Goal: Use online tool/utility: Utilize a website feature to perform a specific function

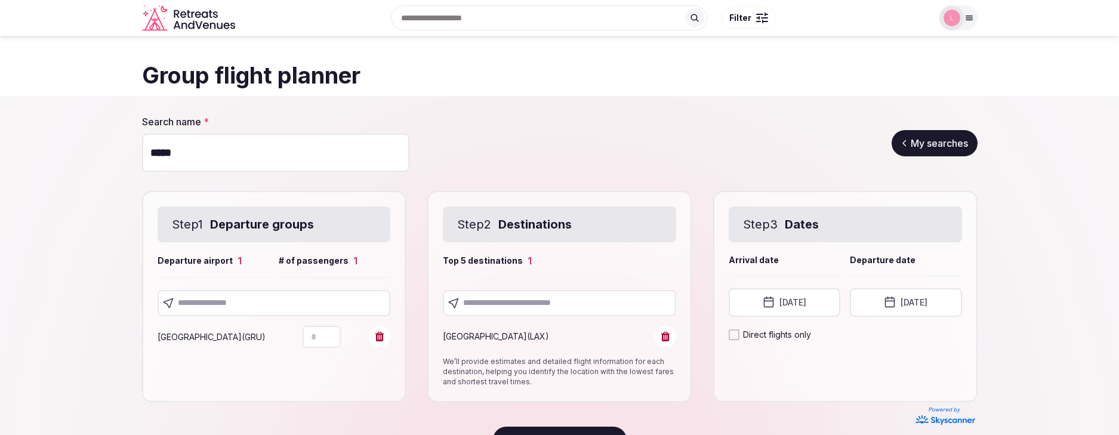
scroll to position [37, 0]
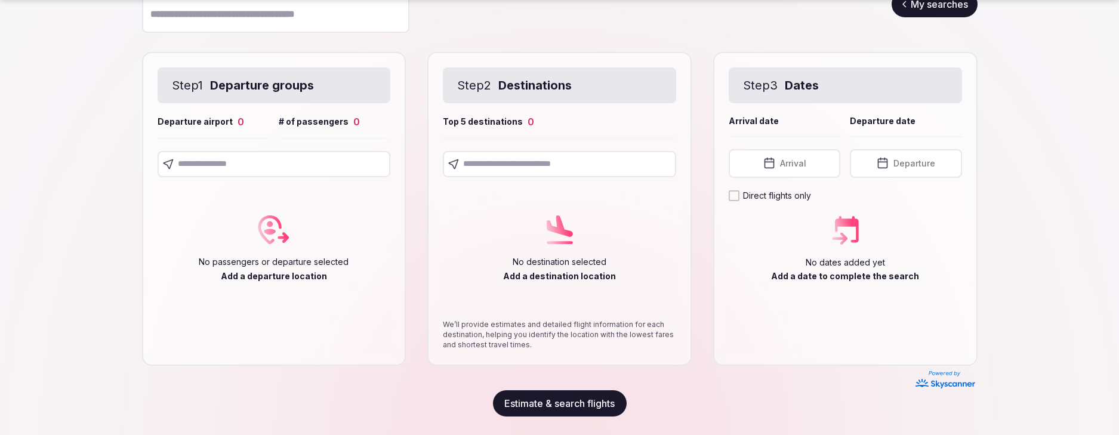
scroll to position [140, 0]
click at [237, 163] on input "text" at bounding box center [274, 163] width 233 height 26
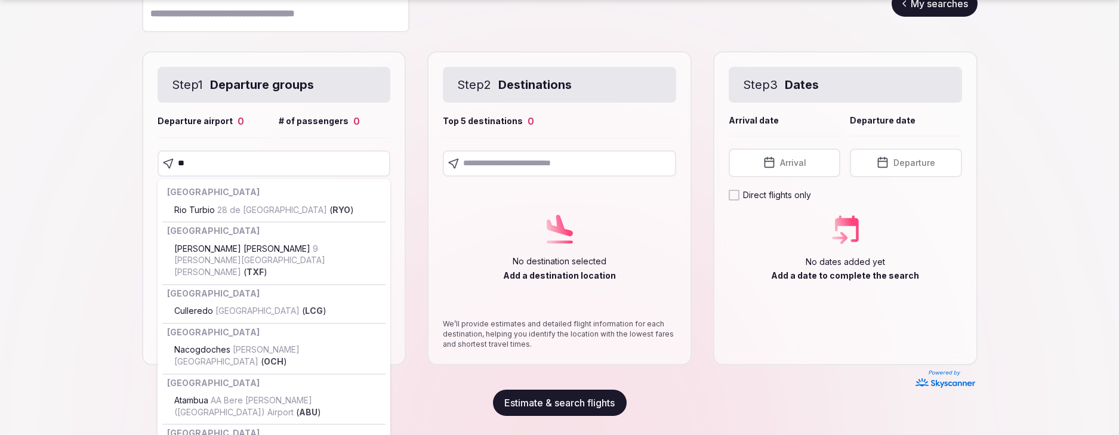
type input "***"
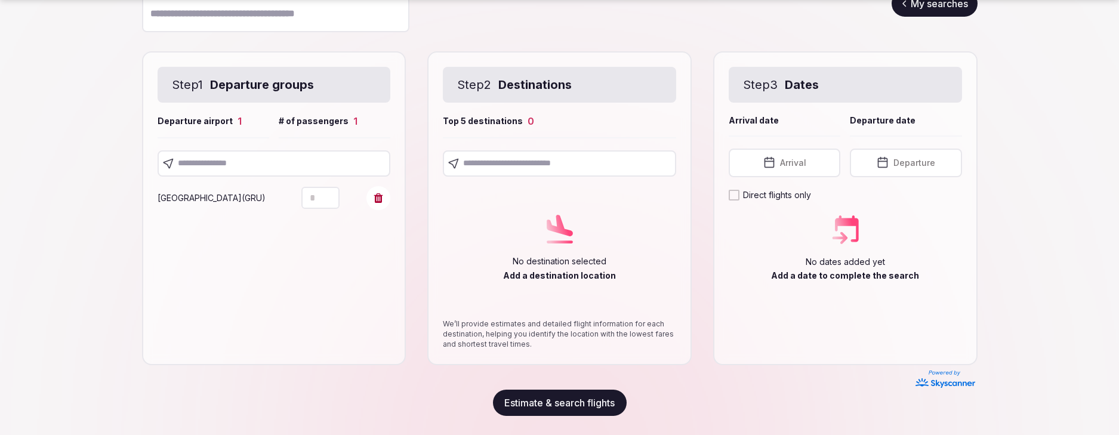
click at [510, 163] on input "text" at bounding box center [559, 163] width 233 height 26
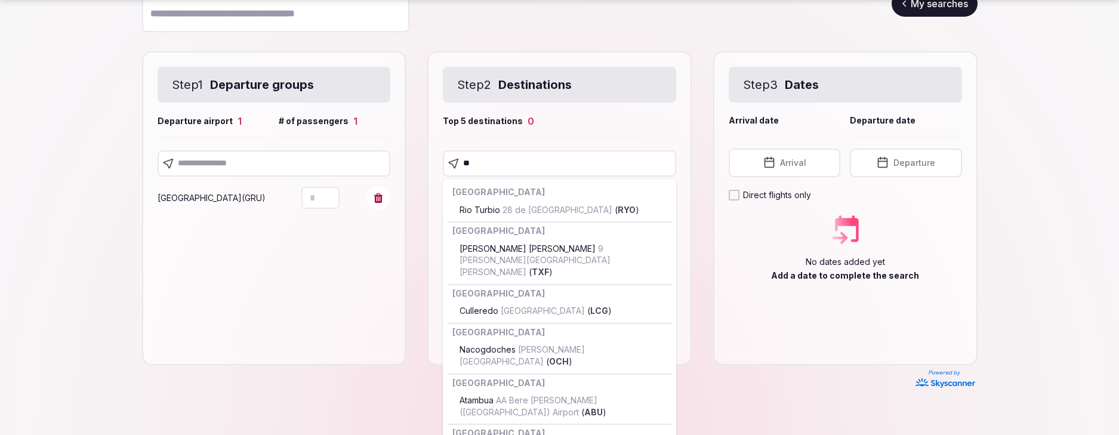
type input "***"
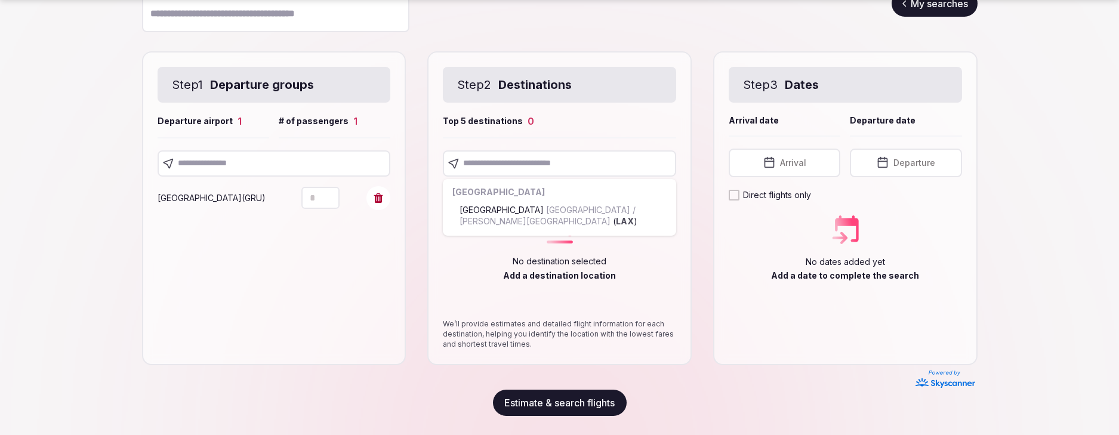
scroll to position [110, 0]
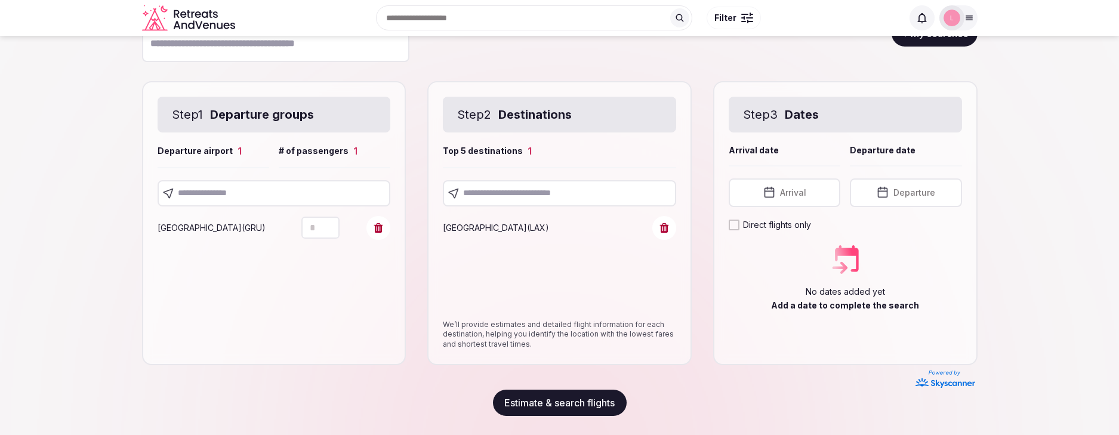
click at [788, 192] on span "Arrival" at bounding box center [793, 193] width 26 height 12
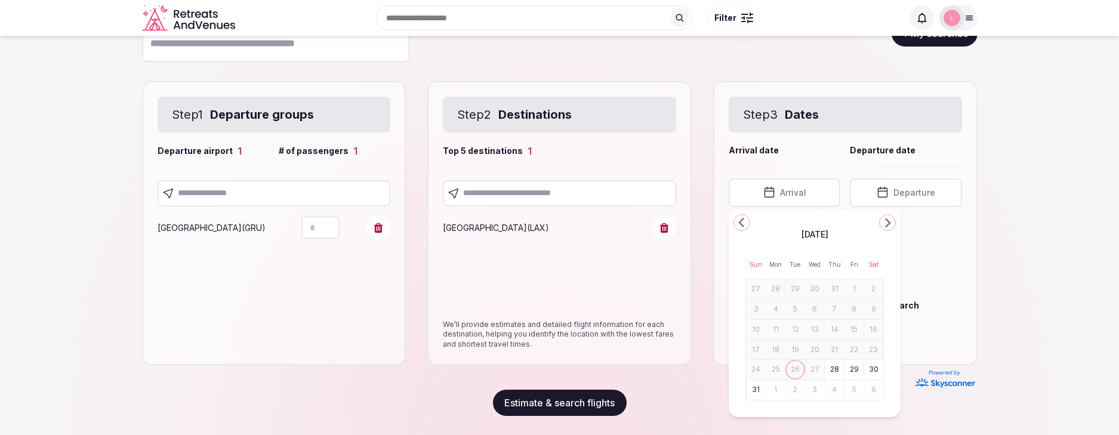
click at [859, 368] on button "29" at bounding box center [853, 369] width 17 height 17
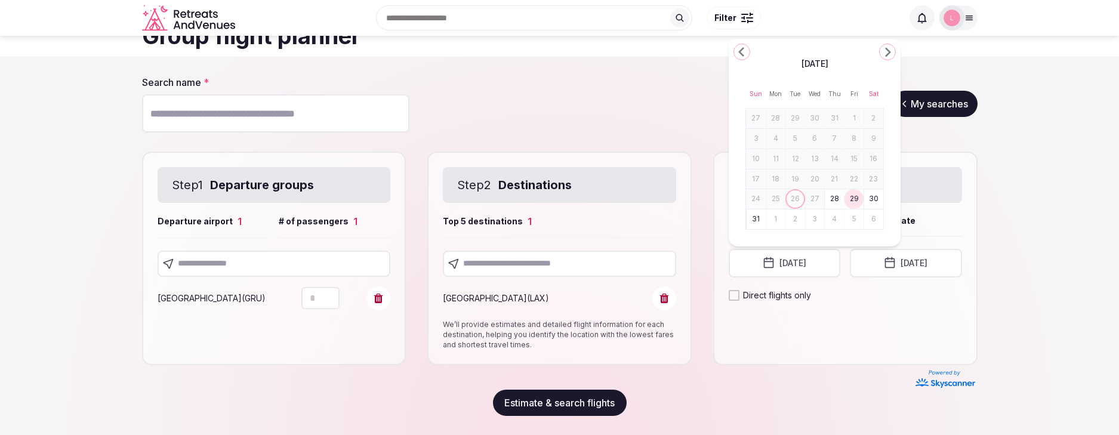
scroll to position [39, 0]
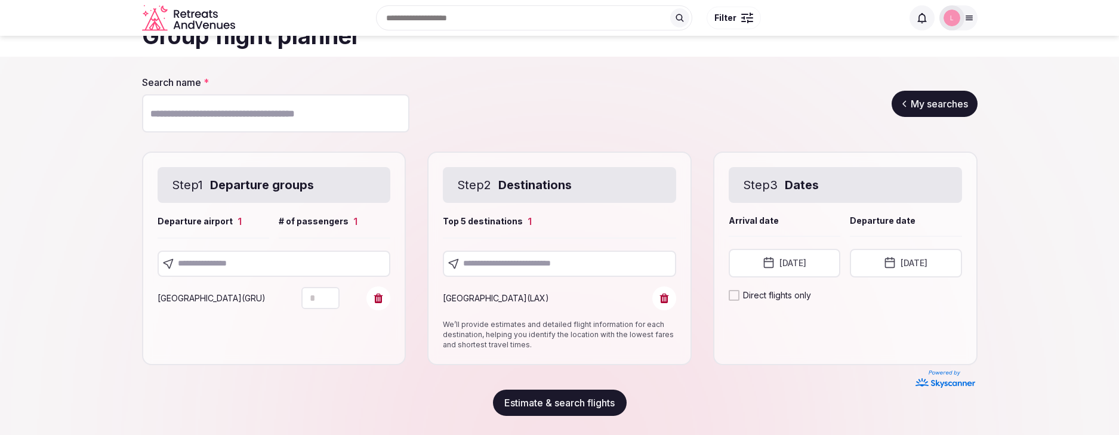
click at [897, 265] on button "August 29th, 2025" at bounding box center [906, 263] width 112 height 29
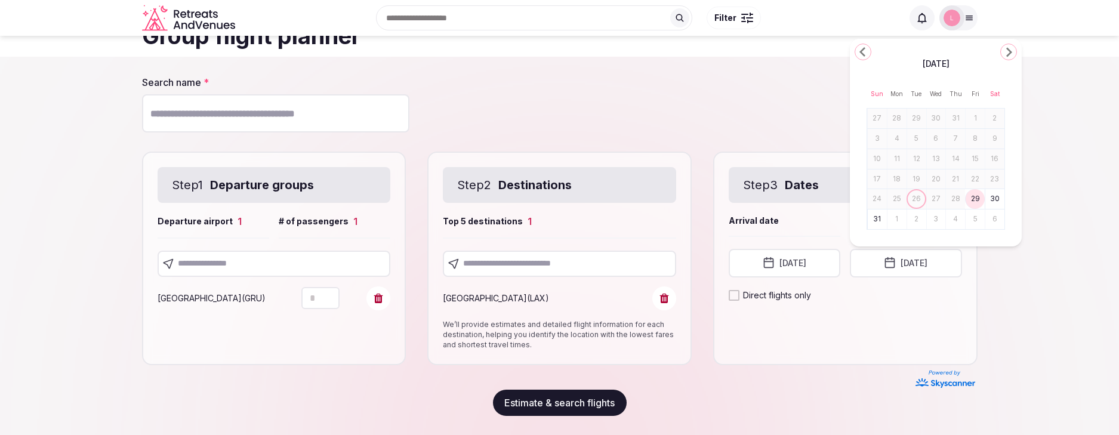
click at [881, 218] on button "31" at bounding box center [877, 219] width 17 height 17
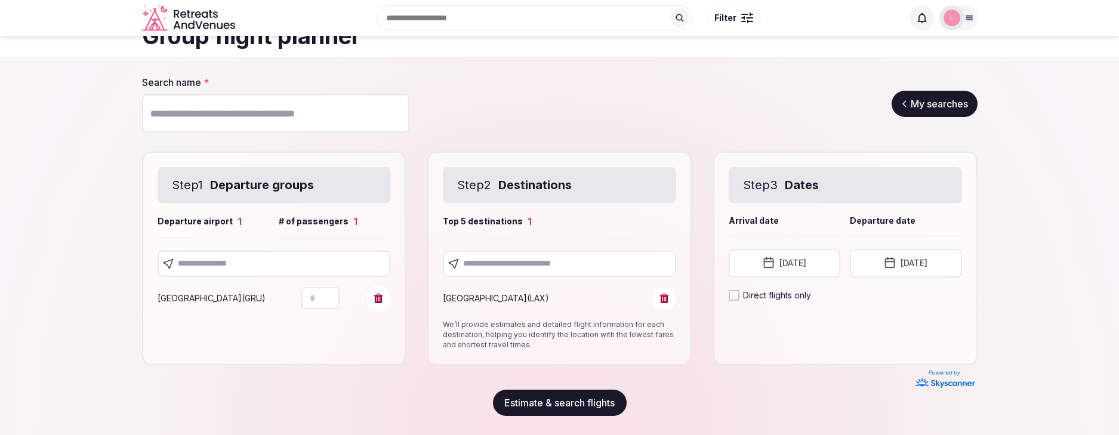
click at [282, 118] on input "Search name *" at bounding box center [275, 113] width 267 height 38
type input "********"
click at [546, 403] on button "Estimate & search flights" at bounding box center [560, 403] width 134 height 26
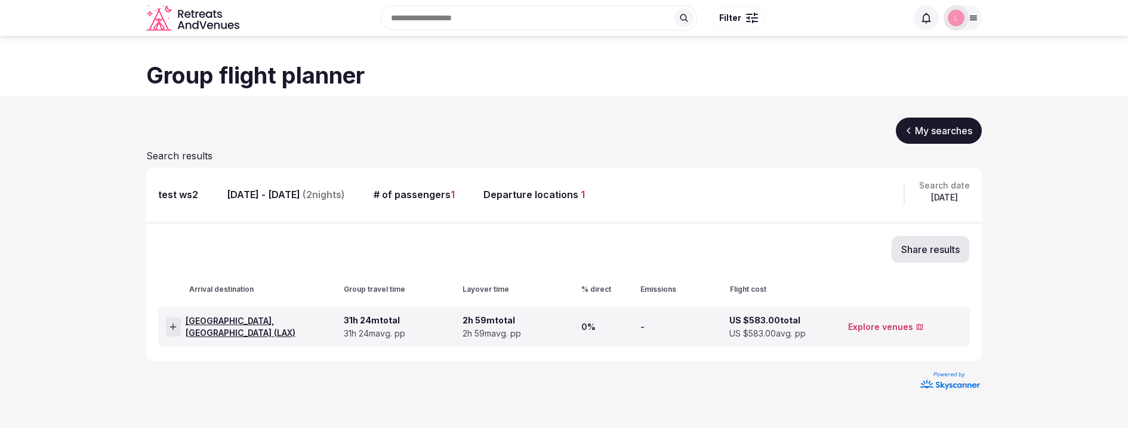
click at [166, 328] on div at bounding box center [173, 326] width 15 height 19
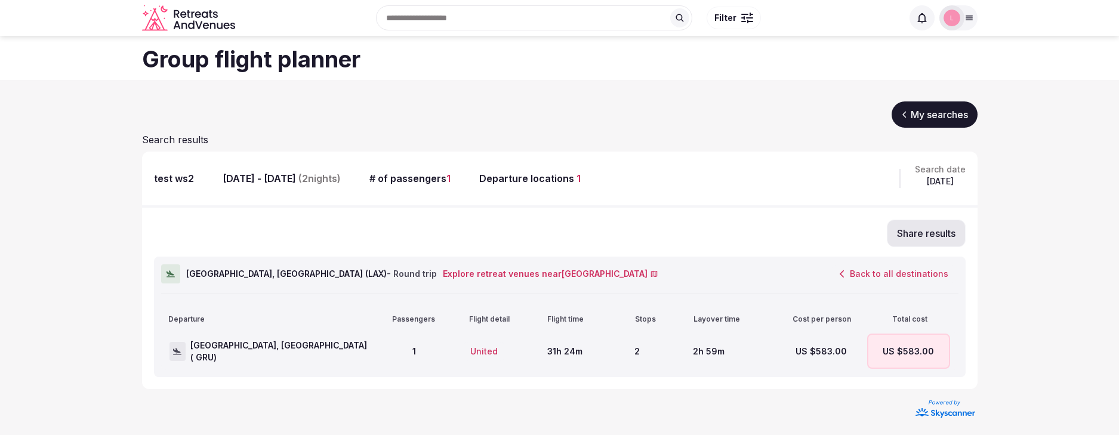
scroll to position [19, 0]
